Goal: Information Seeking & Learning: Learn about a topic

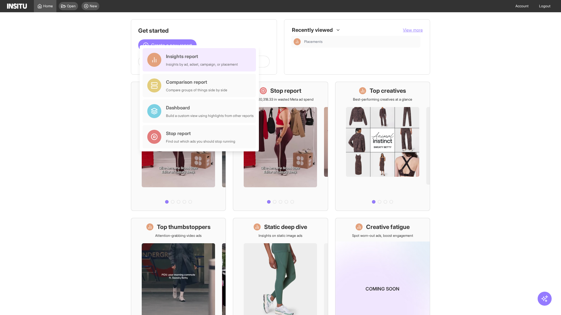
click at [201, 60] on div "Insights report Insights by ad, adset, campaign, or placement" at bounding box center [202, 60] width 72 height 14
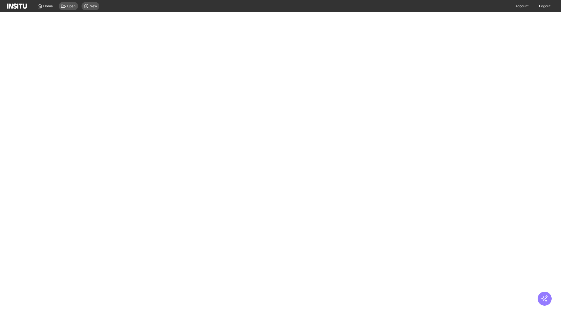
select select "**"
